Goal: Information Seeking & Learning: Find specific fact

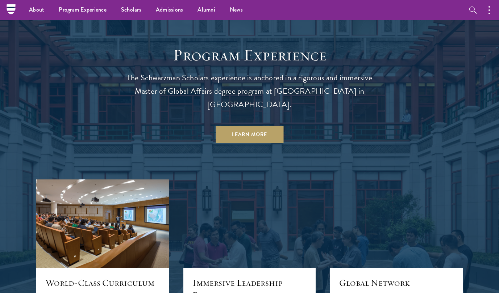
scroll to position [474, 0]
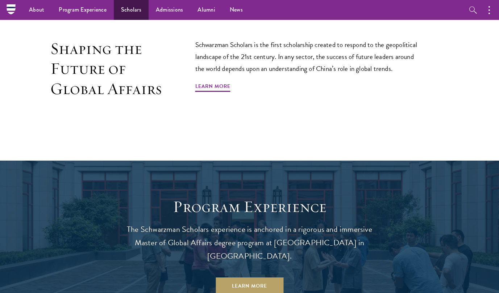
click at [128, 7] on link "Scholars" at bounding box center [131, 10] width 35 height 20
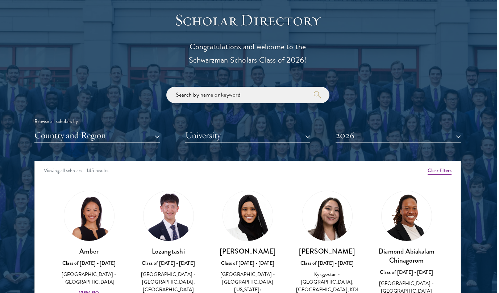
scroll to position [839, 2]
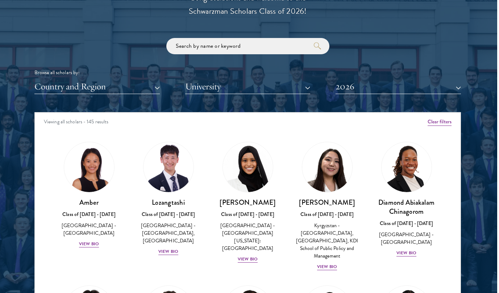
click at [343, 85] on button "2026" at bounding box center [397, 86] width 125 height 15
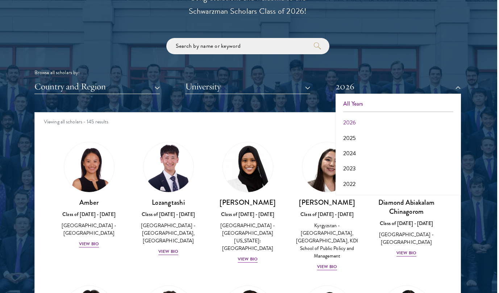
click at [354, 103] on button "All Years" at bounding box center [398, 103] width 121 height 15
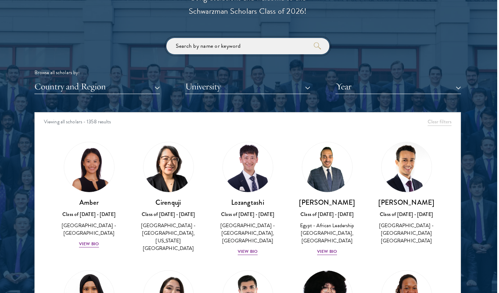
click at [238, 46] on input "search" at bounding box center [247, 46] width 163 height 16
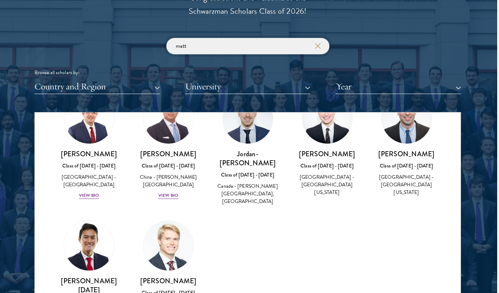
scroll to position [47, 0]
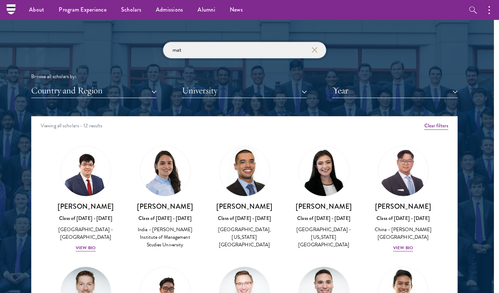
scroll to position [835, 5]
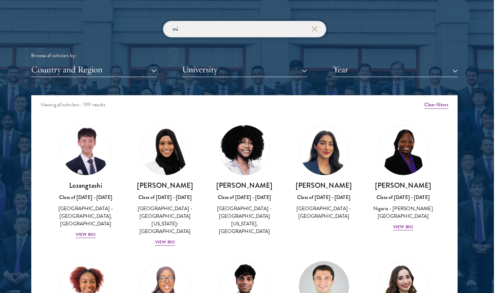
scroll to position [860, 5]
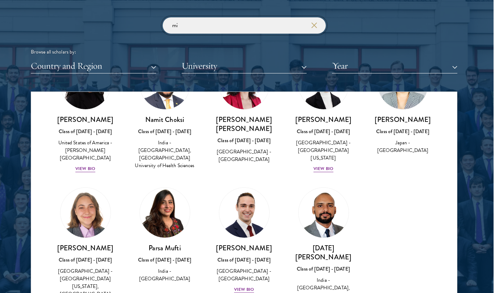
scroll to position [62, 0]
type input "m"
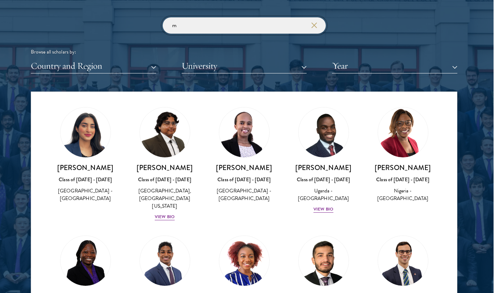
scroll to position [549, 0]
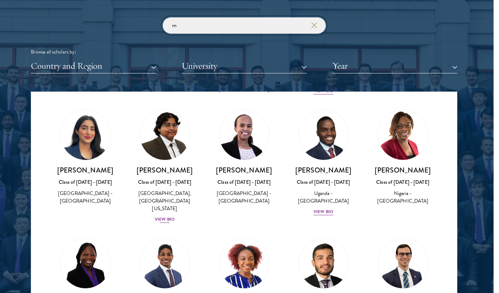
type input "m"
click at [164, 195] on div "[GEOGRAPHIC_DATA], [GEOGRAPHIC_DATA][US_STATE]" at bounding box center [164, 201] width 65 height 23
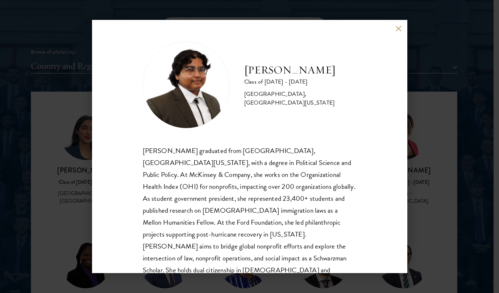
click at [73, 150] on div "[PERSON_NAME] Class of [DATE] - [DATE] [GEOGRAPHIC_DATA] - [GEOGRAPHIC_DATA], […" at bounding box center [249, 146] width 499 height 293
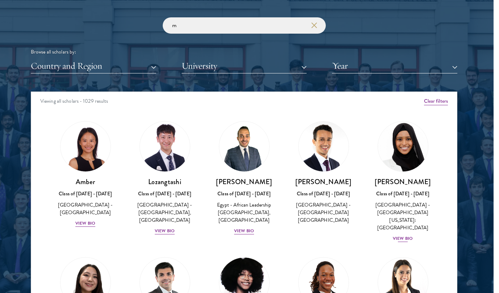
click at [408, 235] on div "View Bio" at bounding box center [403, 238] width 20 height 7
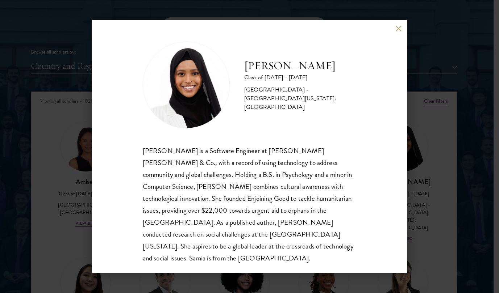
click at [423, 220] on div "[PERSON_NAME] Class of [DATE] - [DATE] [GEOGRAPHIC_DATA] - [GEOGRAPHIC_DATA][US…" at bounding box center [249, 146] width 499 height 293
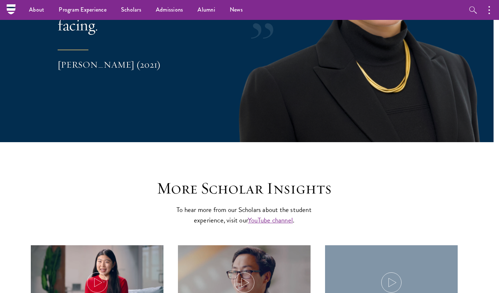
scroll to position [1582, 5]
